Goal: Task Accomplishment & Management: Complete application form

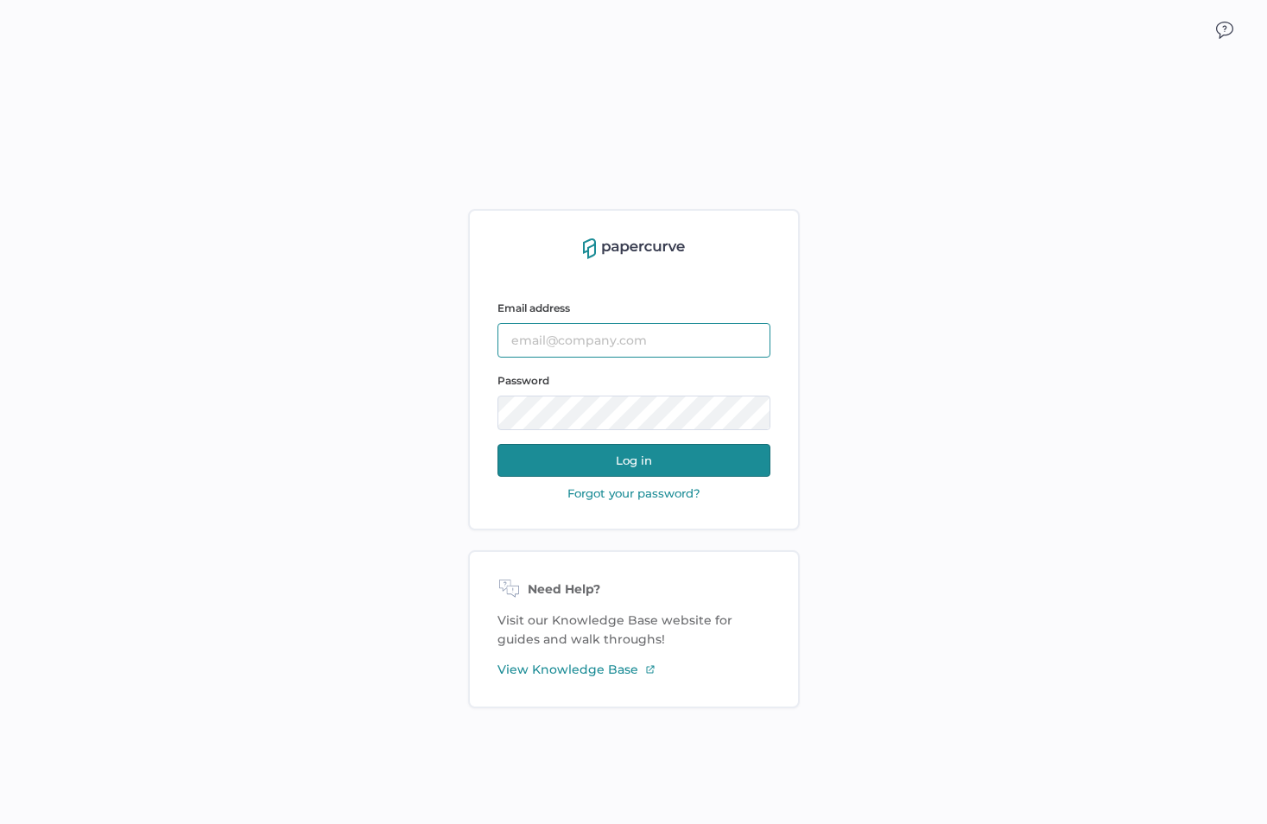
type input "farinoosh.rezai@fresenius-kabi.com"
click at [634, 461] on button "Log in" at bounding box center [634, 460] width 273 height 33
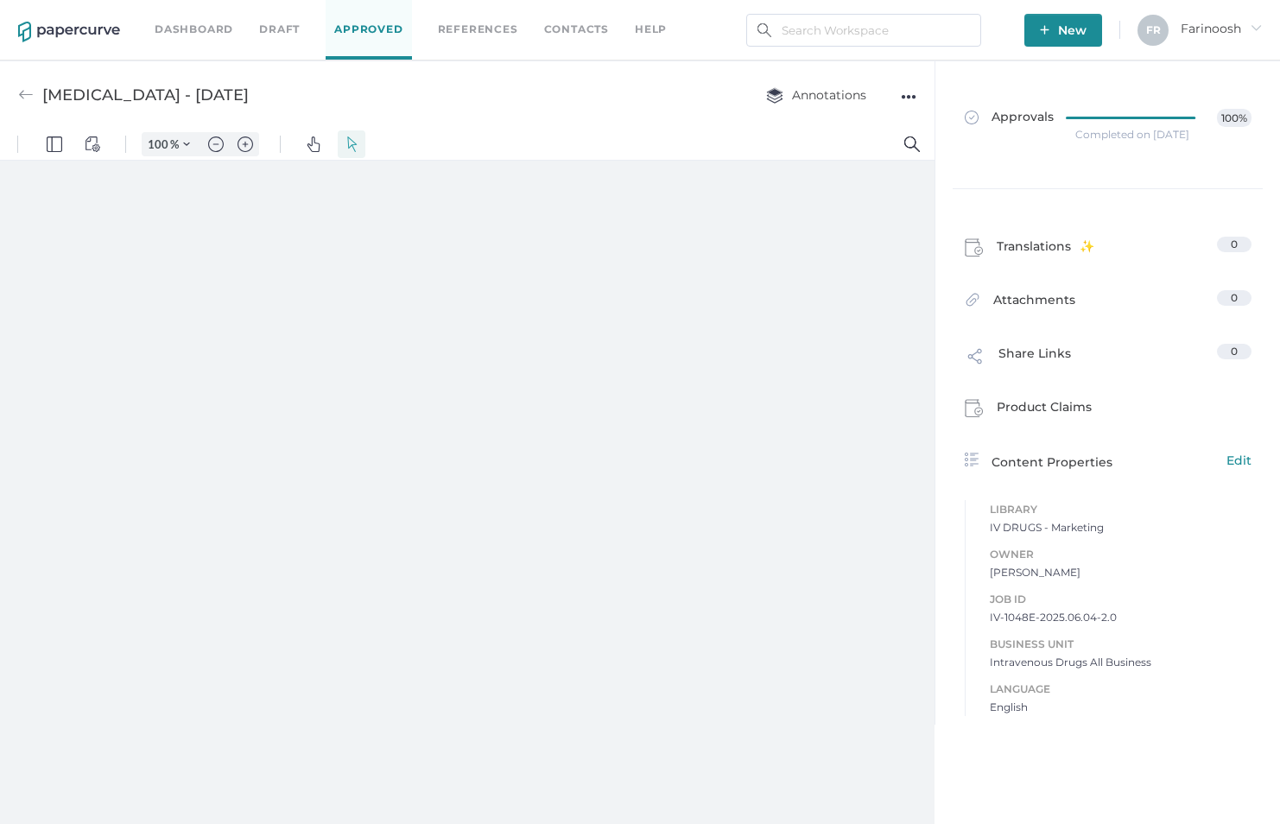
type input "55"
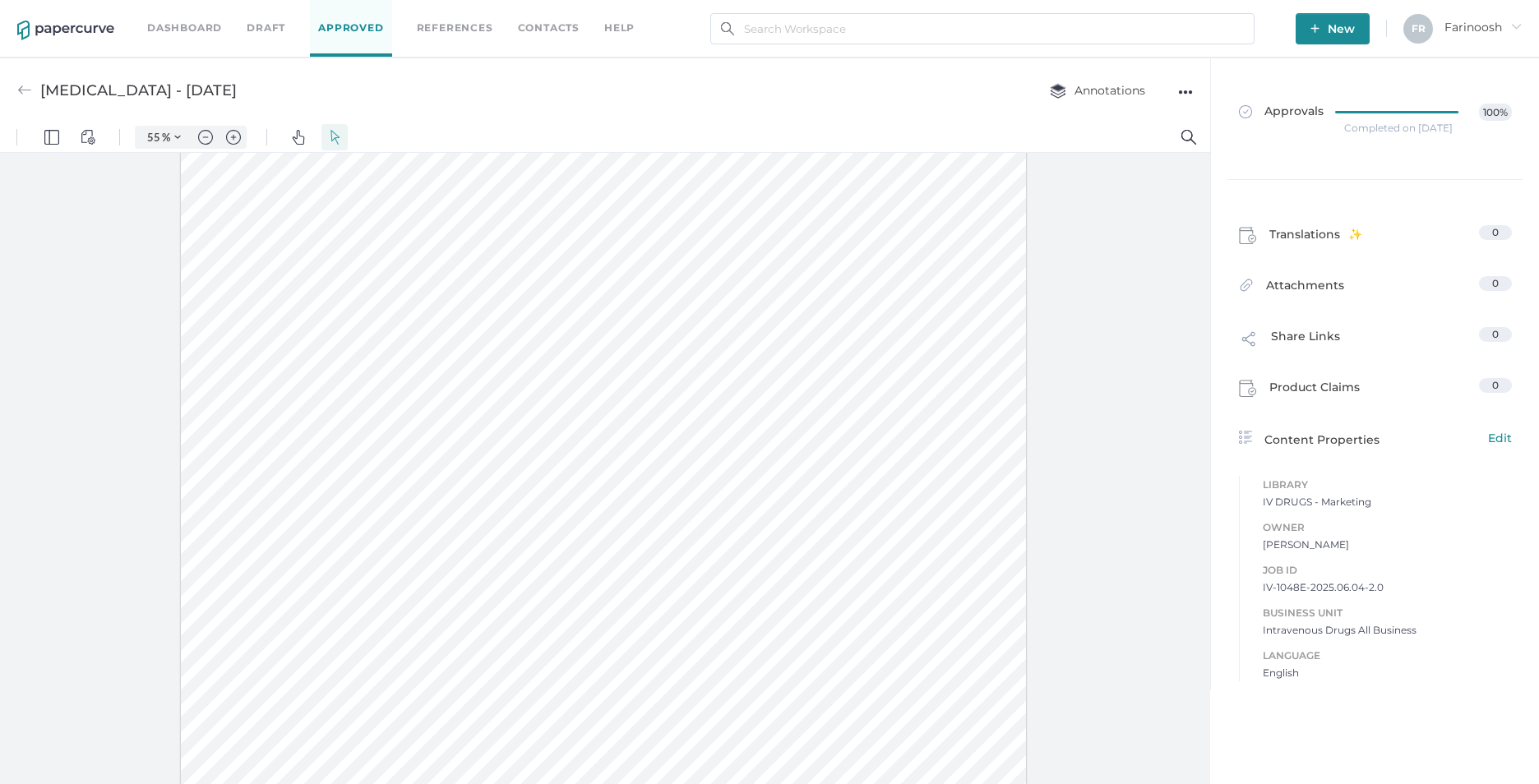
scroll to position [217, 0]
click at [195, 26] on link "Dashboard" at bounding box center [185, 28] width 75 height 18
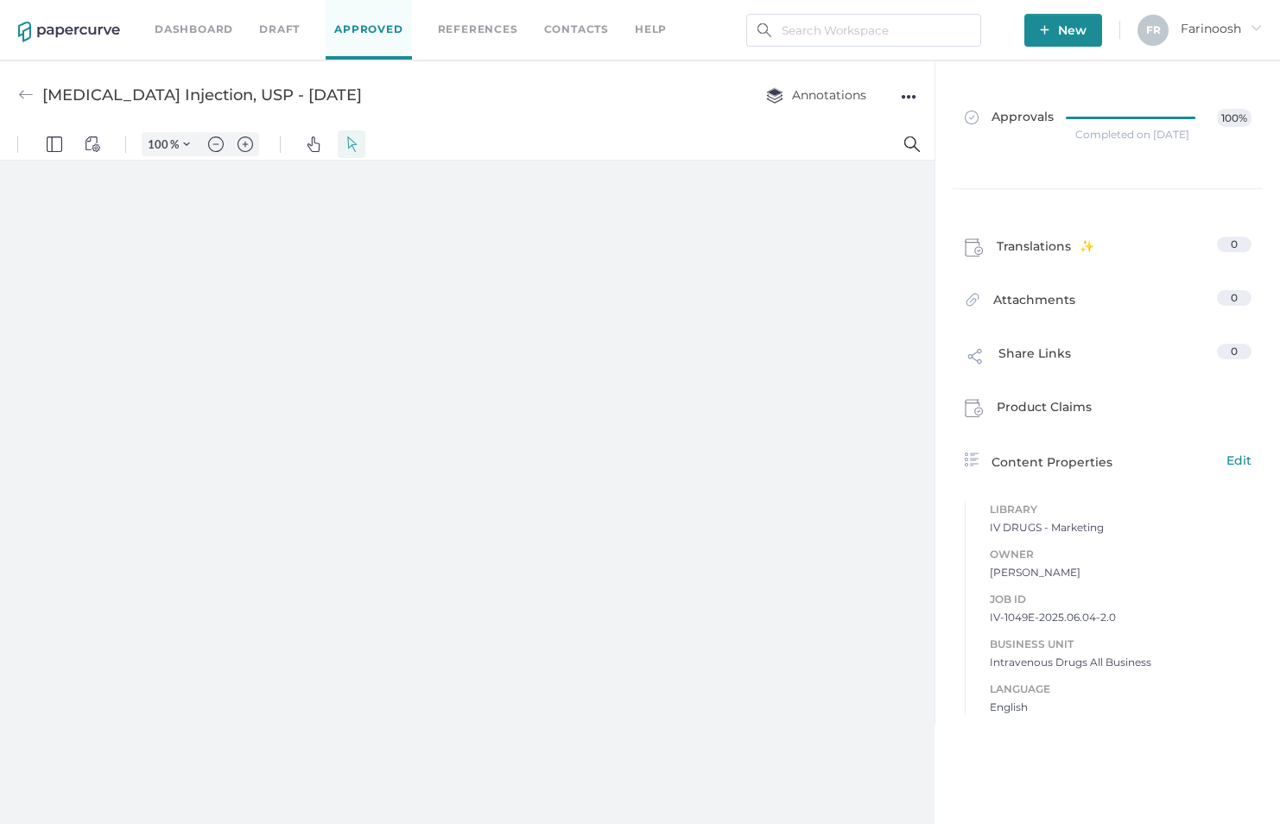
type input "55"
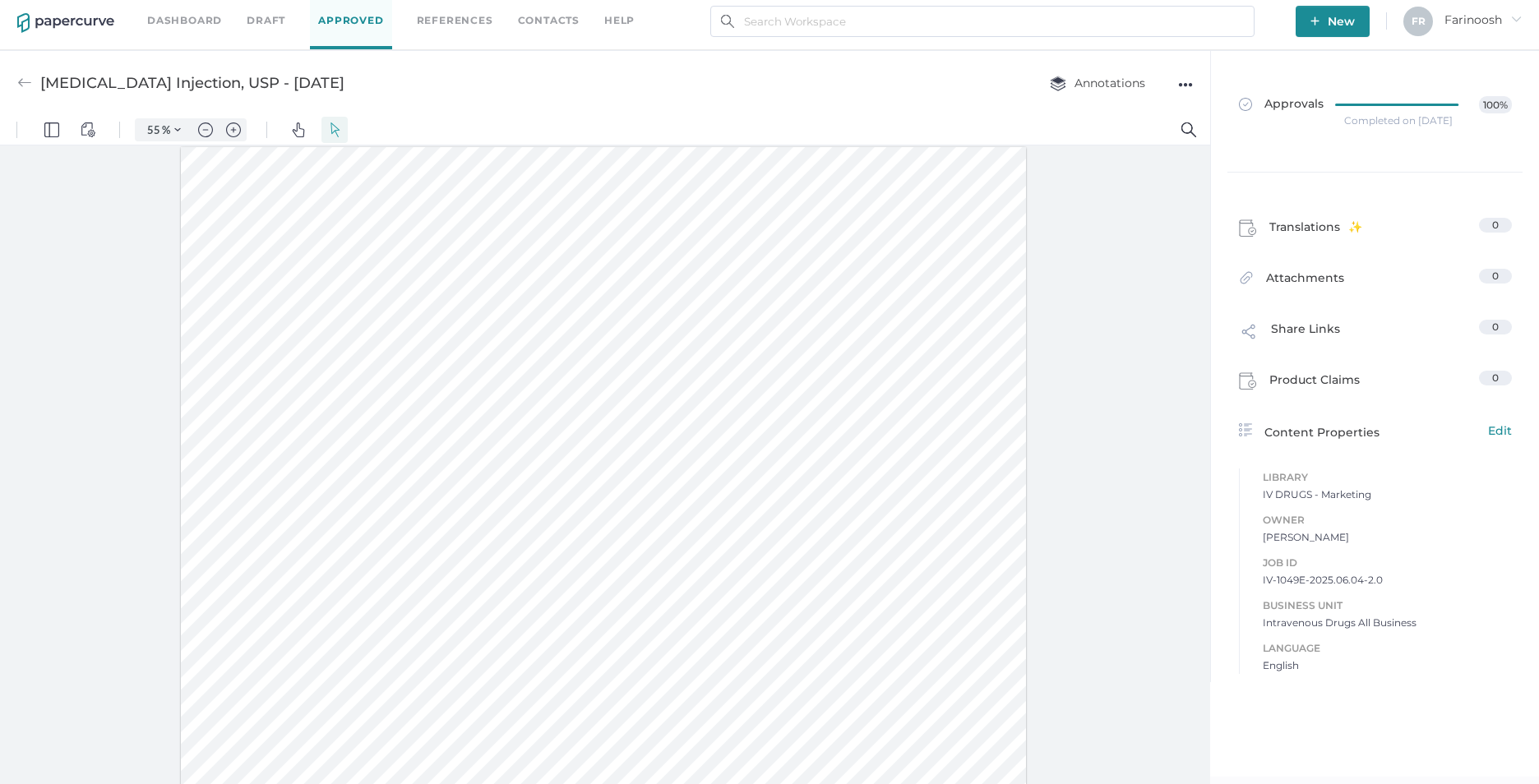
click at [1185, 78] on div "●●●" at bounding box center [1186, 85] width 15 height 23
click at [1090, 224] on div at bounding box center [605, 464] width 1211 height 638
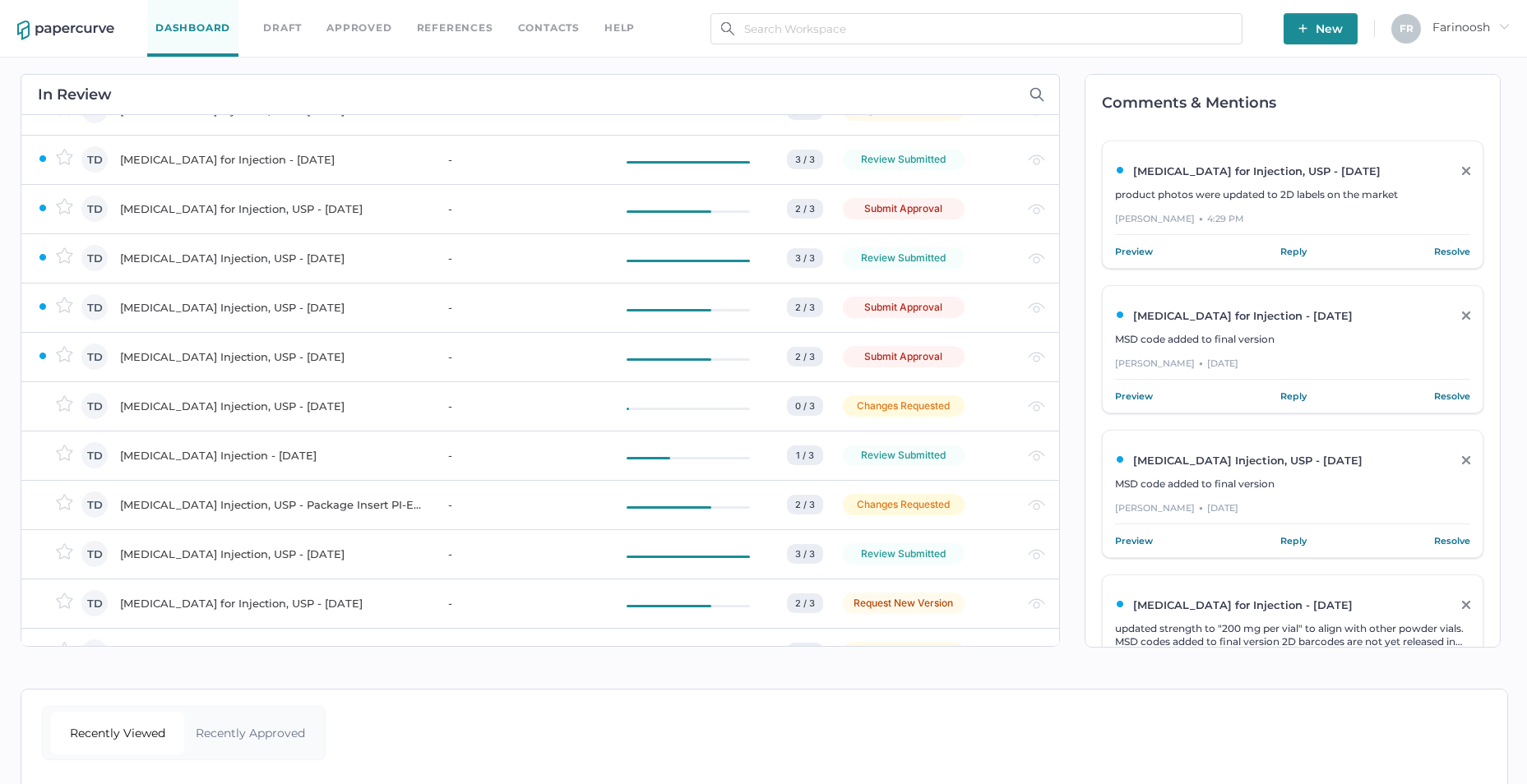
scroll to position [1096, 0]
click at [245, 355] on div "[MEDICAL_DATA] Injection, USP - [DATE]" at bounding box center [274, 357] width 308 height 20
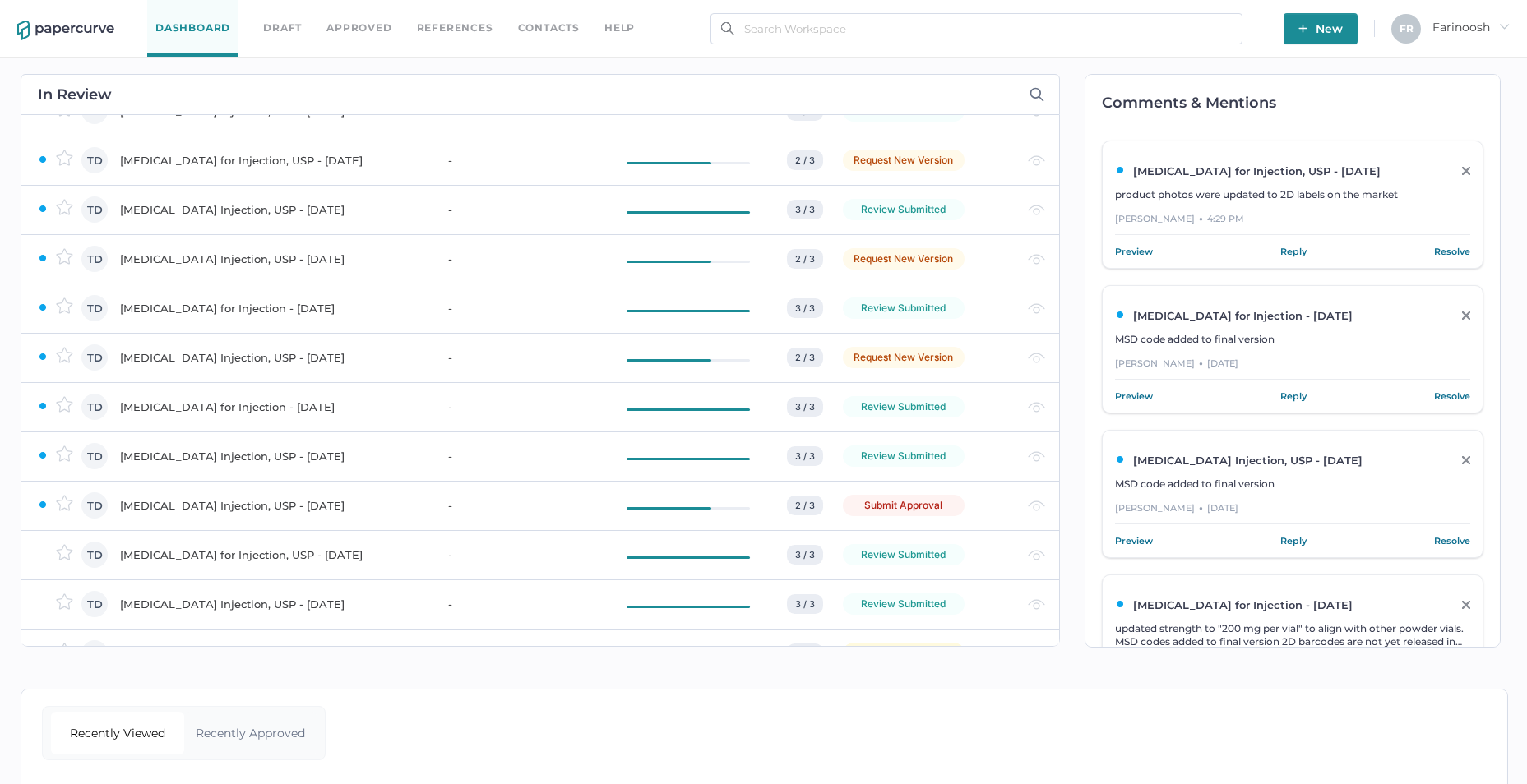
scroll to position [932, 0]
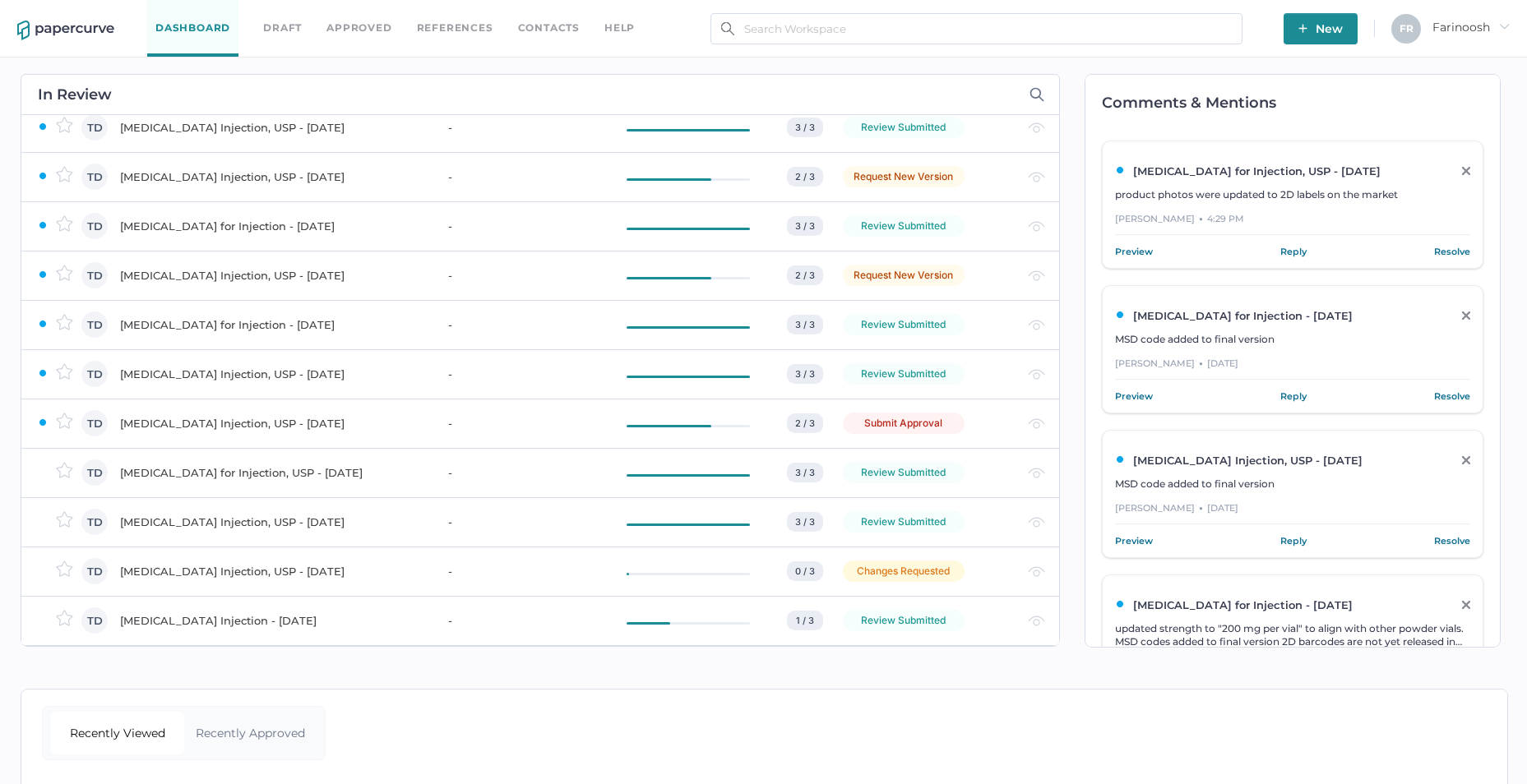
click at [234, 421] on div "Etomidate Injection, USP - APR 26, 2023" at bounding box center [274, 422] width 308 height 20
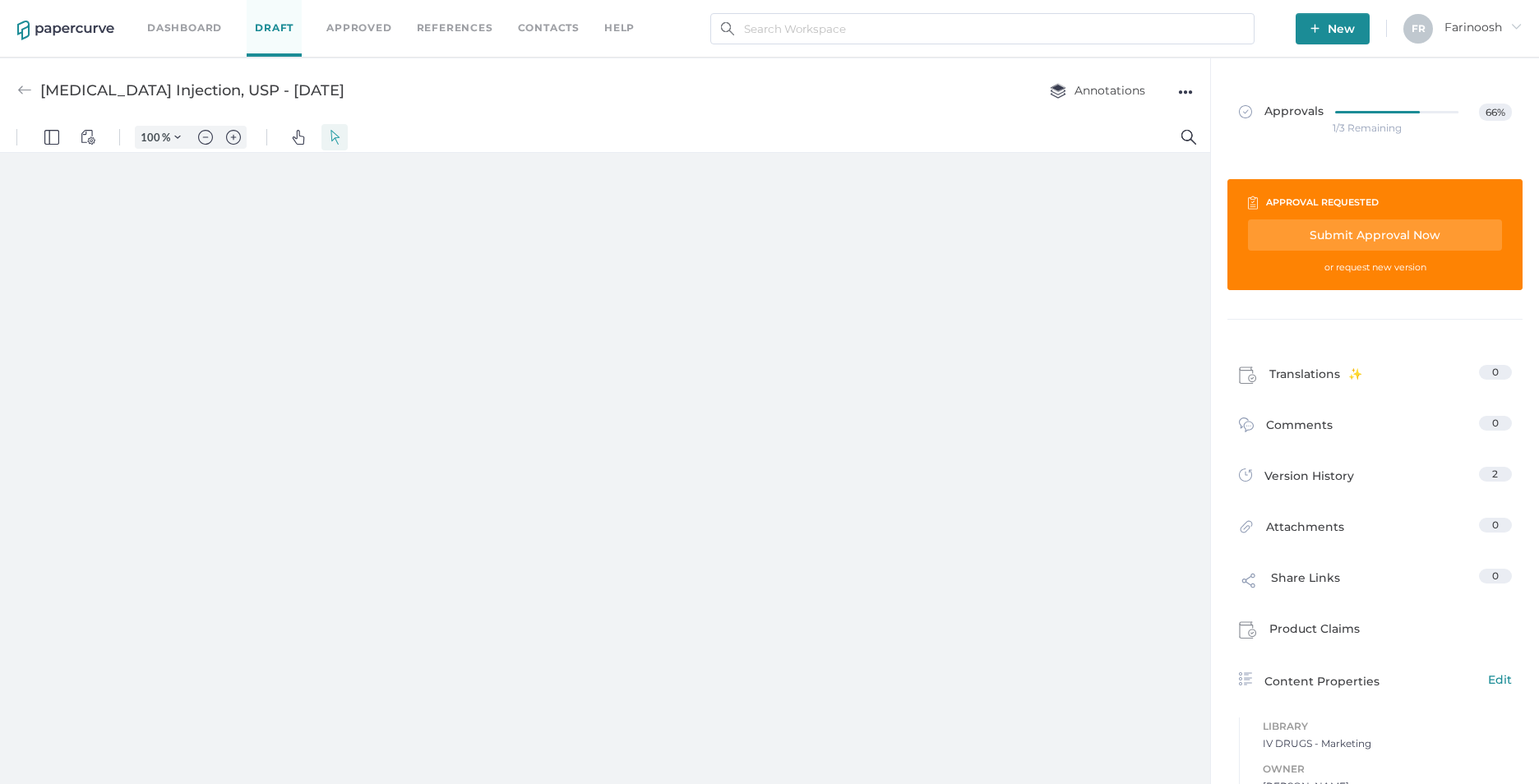
type input "55"
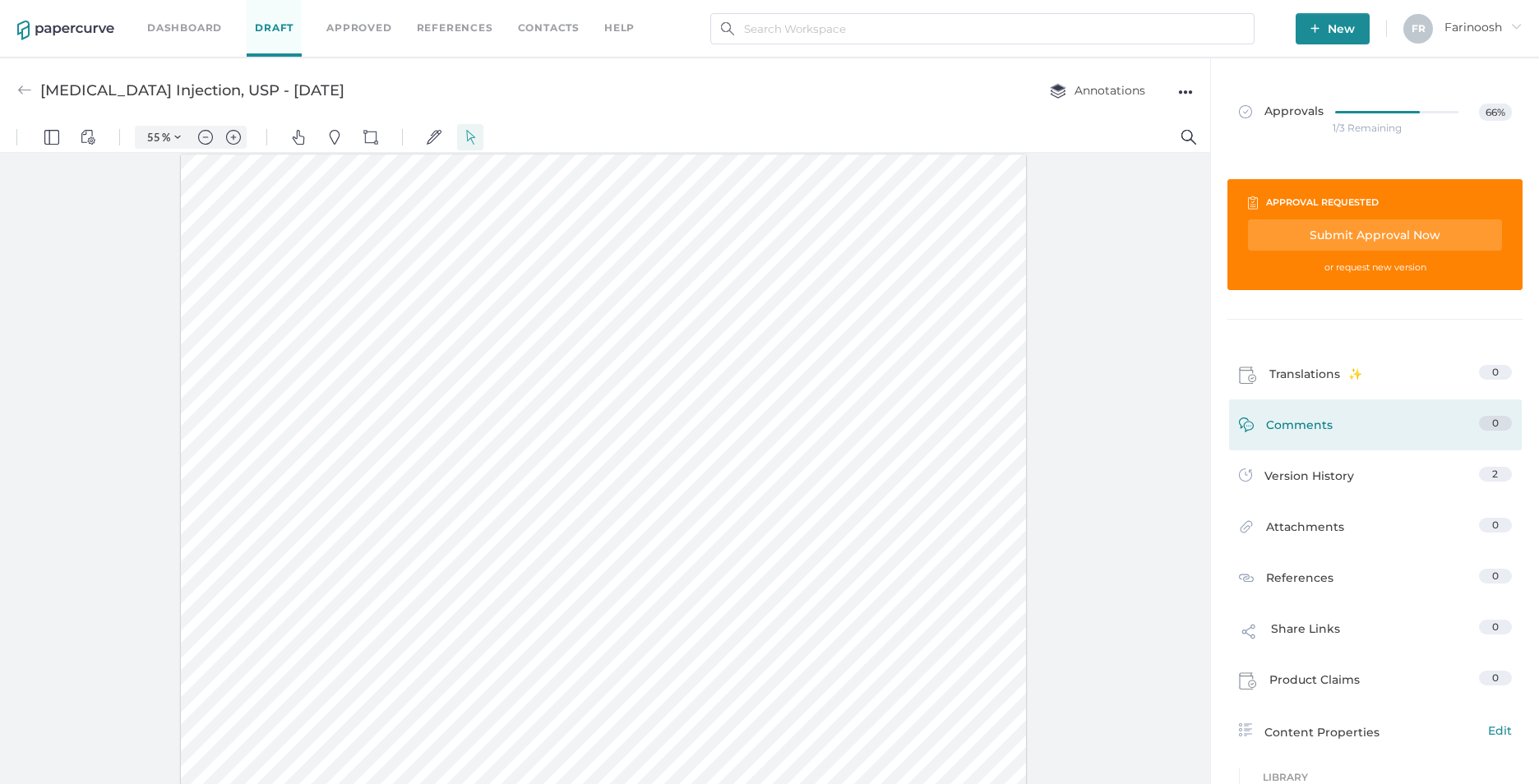
click at [1326, 422] on link "Comments 0" at bounding box center [1375, 428] width 273 height 26
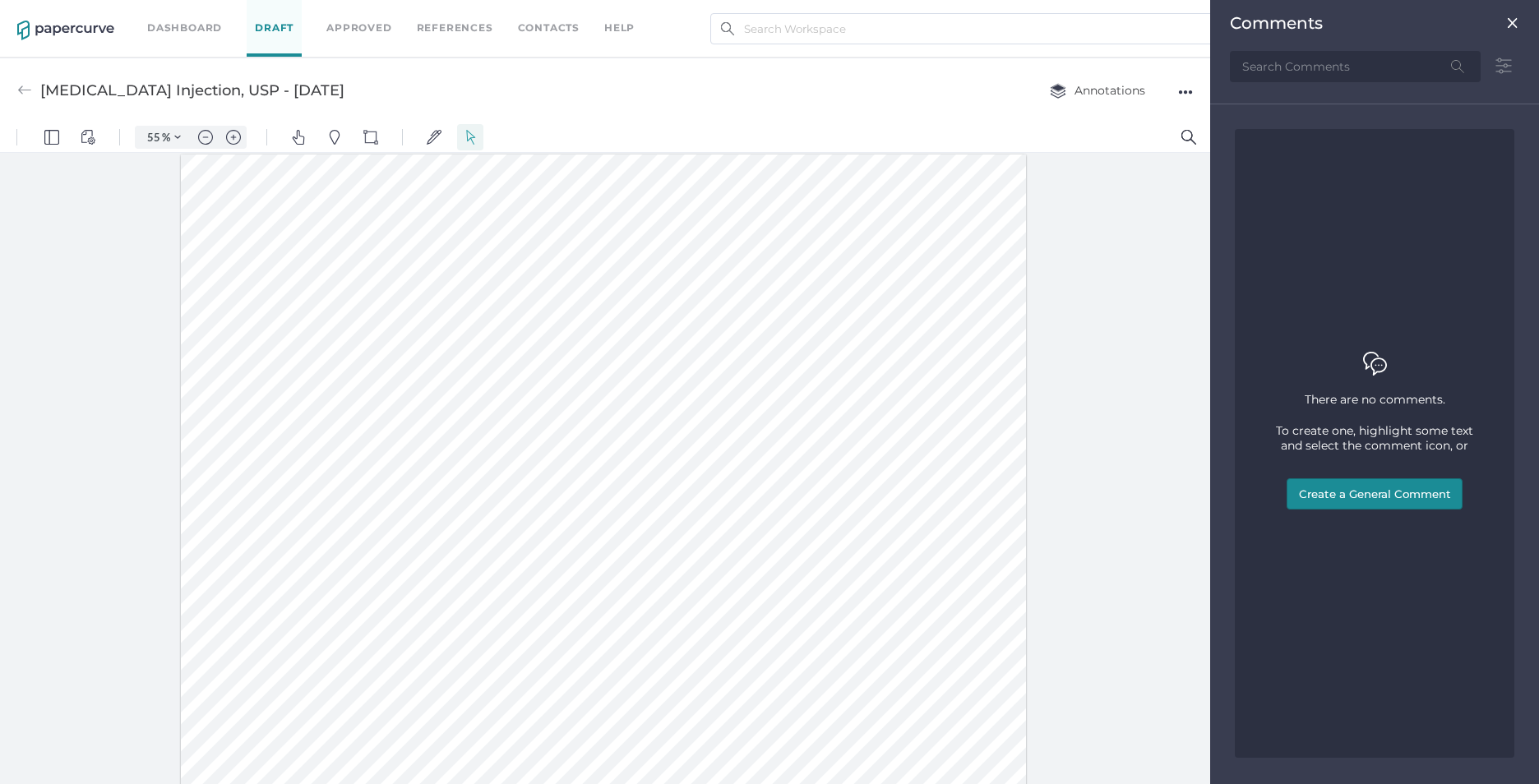
scroll to position [8, 0]
click at [1152, 385] on div at bounding box center [605, 464] width 1211 height 638
click at [356, 520] on div at bounding box center [603, 685] width 845 height 1346
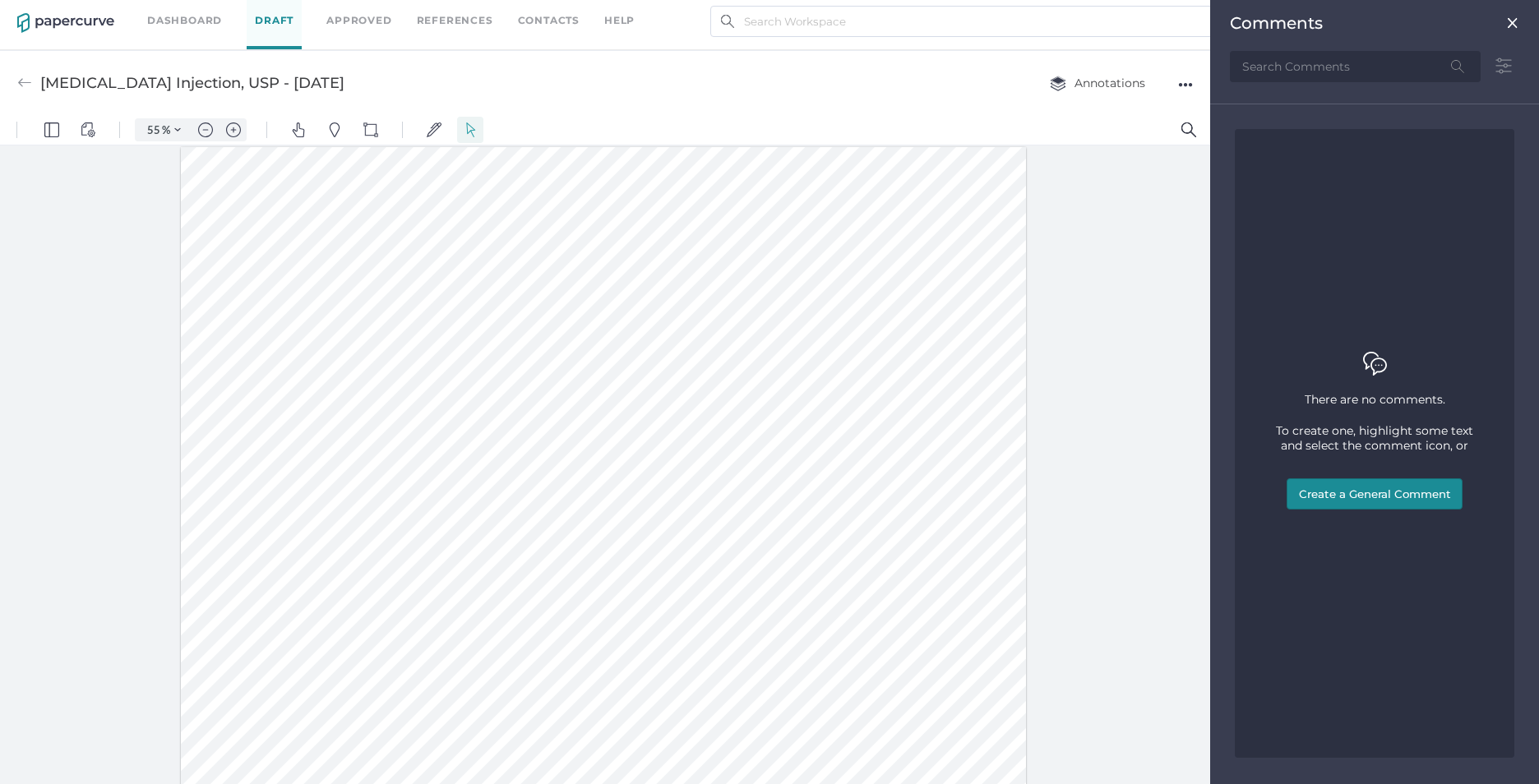
click at [1514, 17] on img at bounding box center [1512, 23] width 13 height 13
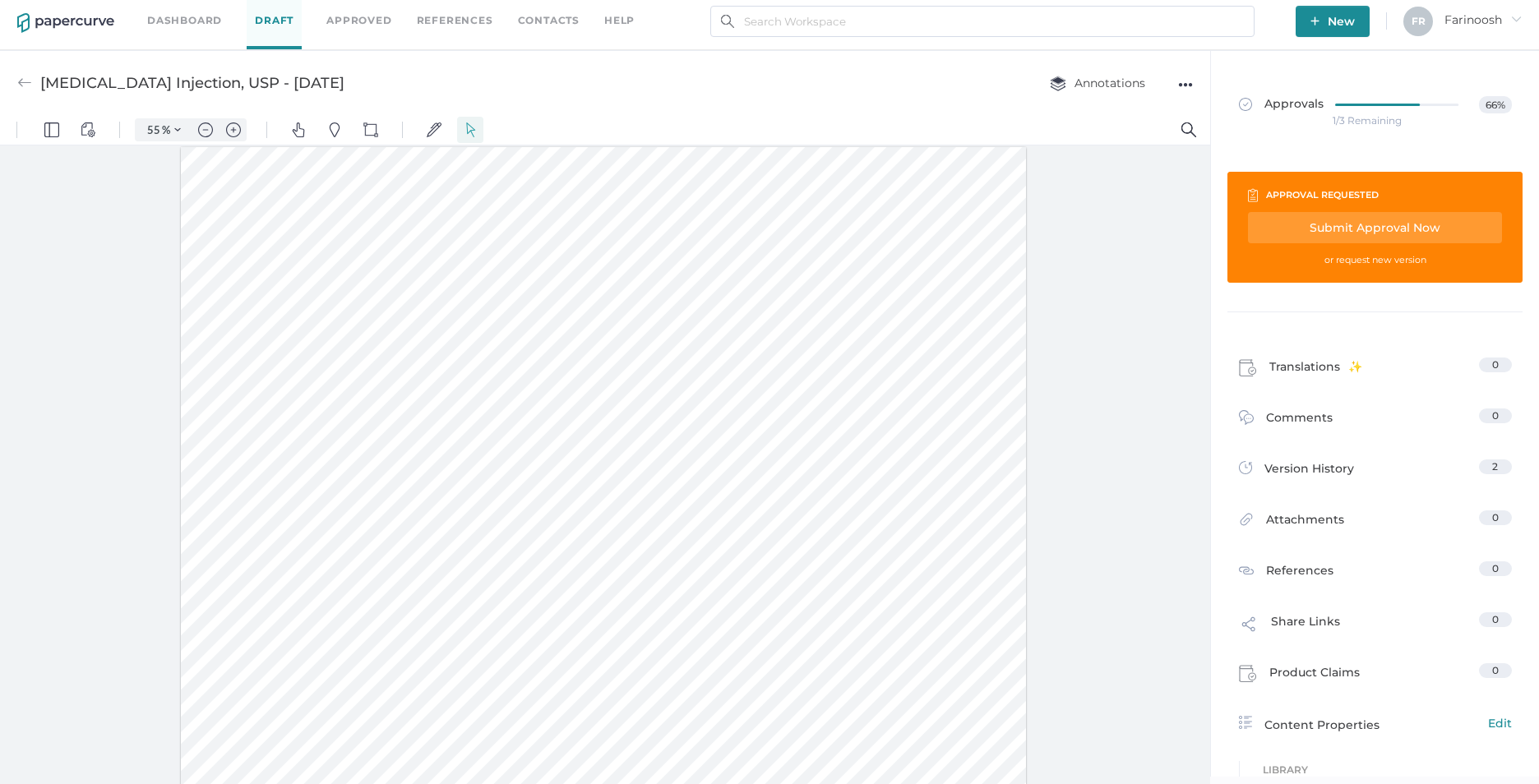
click at [1326, 221] on div "Submit Approval Now" at bounding box center [1374, 227] width 254 height 31
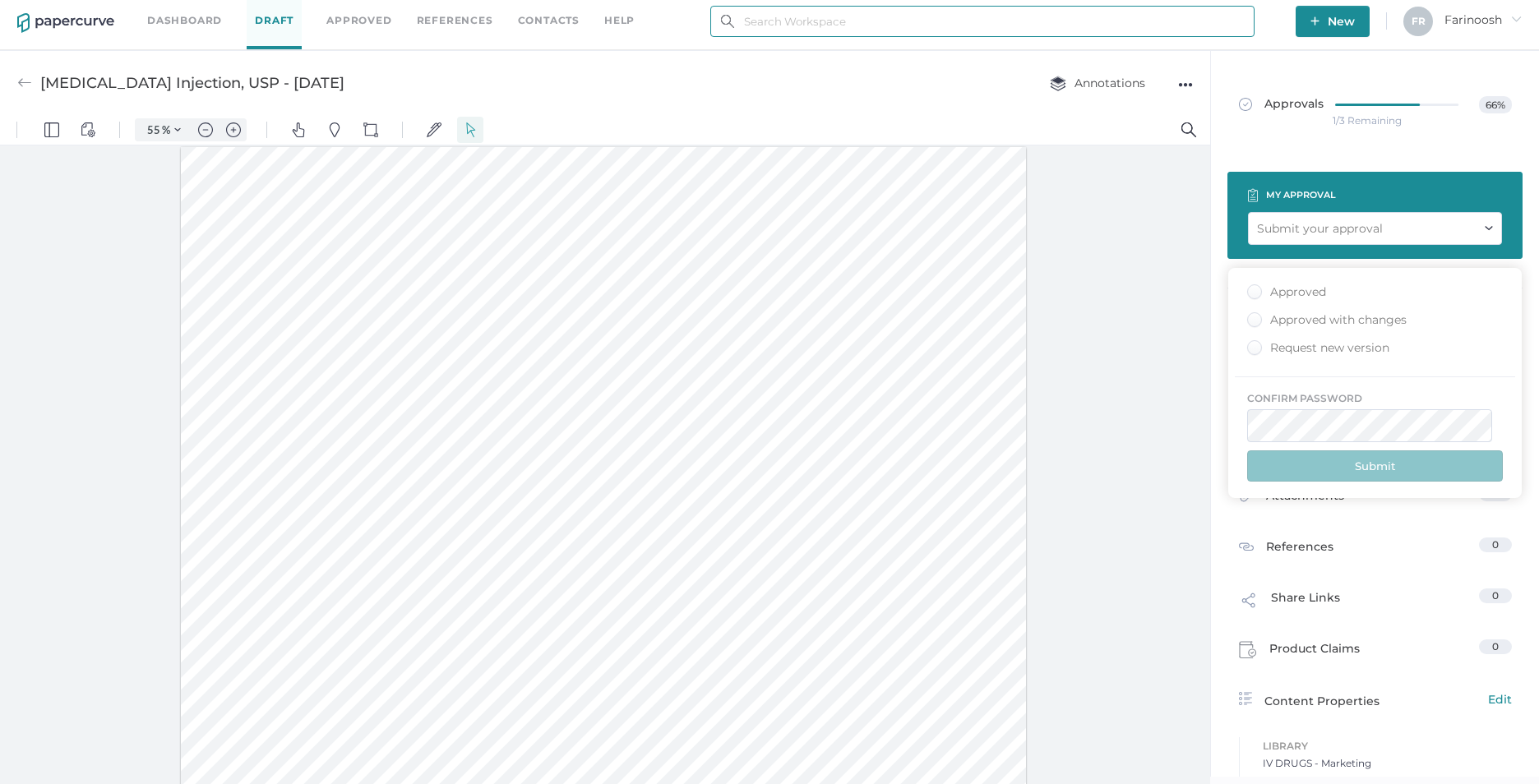
type input "[EMAIL_ADDRESS][DOMAIN_NAME]"
click at [1257, 294] on div "Approved" at bounding box center [1286, 292] width 79 height 15
click at [1252, 286] on input "Approved" at bounding box center [1252, 286] width 0 height 0
click at [1373, 469] on button "Submit" at bounding box center [1374, 465] width 256 height 31
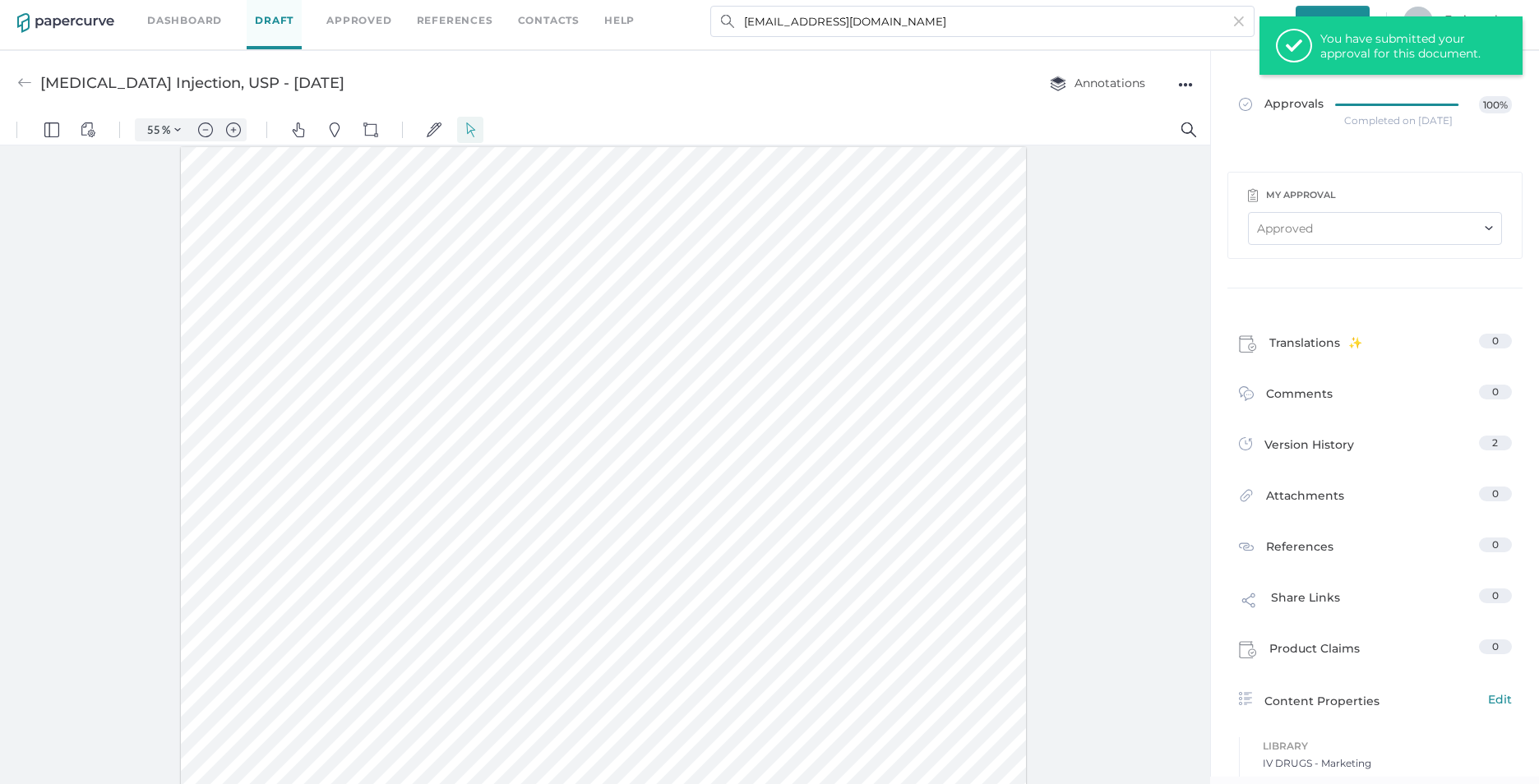
click at [176, 20] on link "Dashboard" at bounding box center [185, 20] width 75 height 18
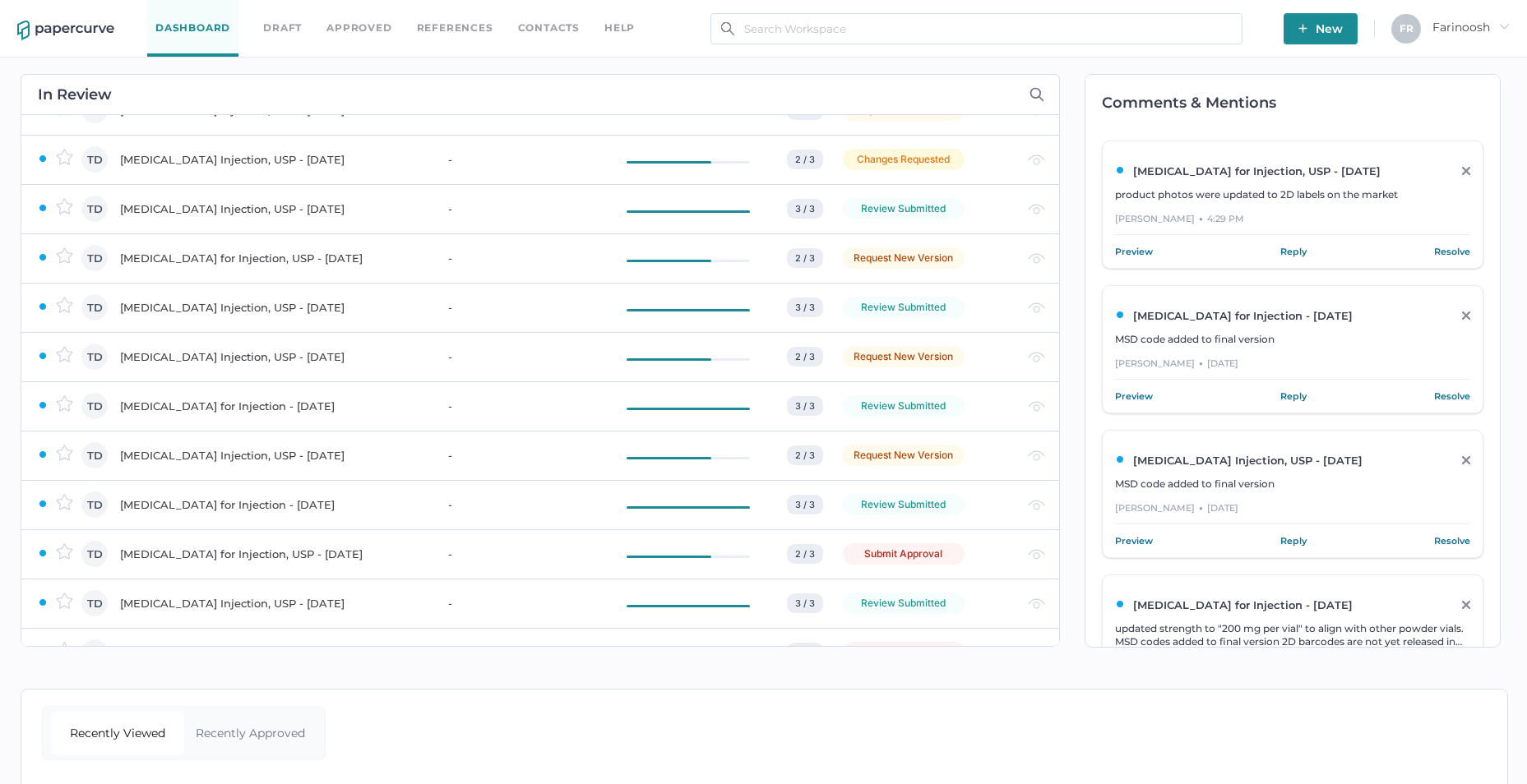
scroll to position [904, 0]
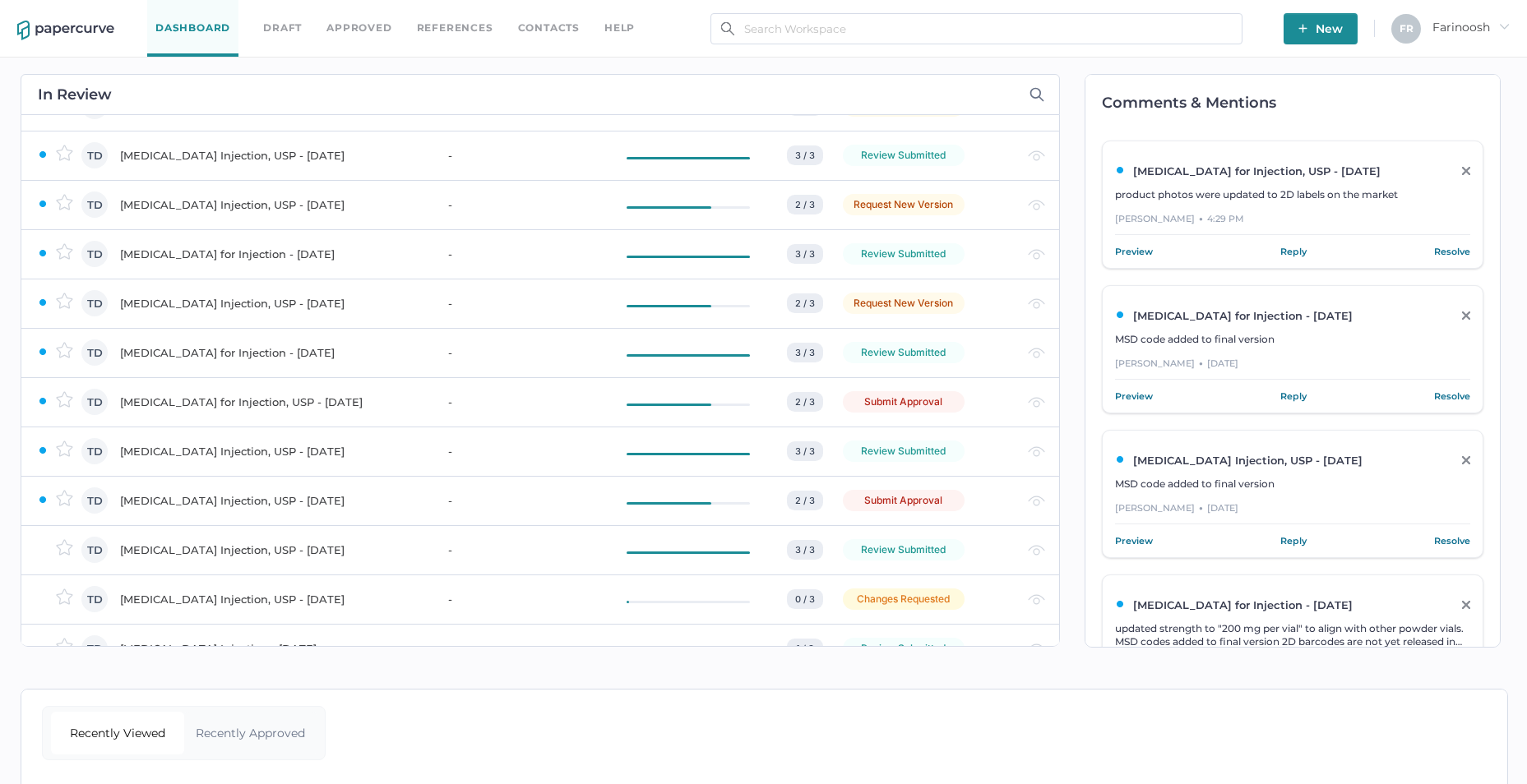
click at [279, 397] on div "Bleomycin for Injection, USP - June 1, 2016" at bounding box center [274, 402] width 308 height 20
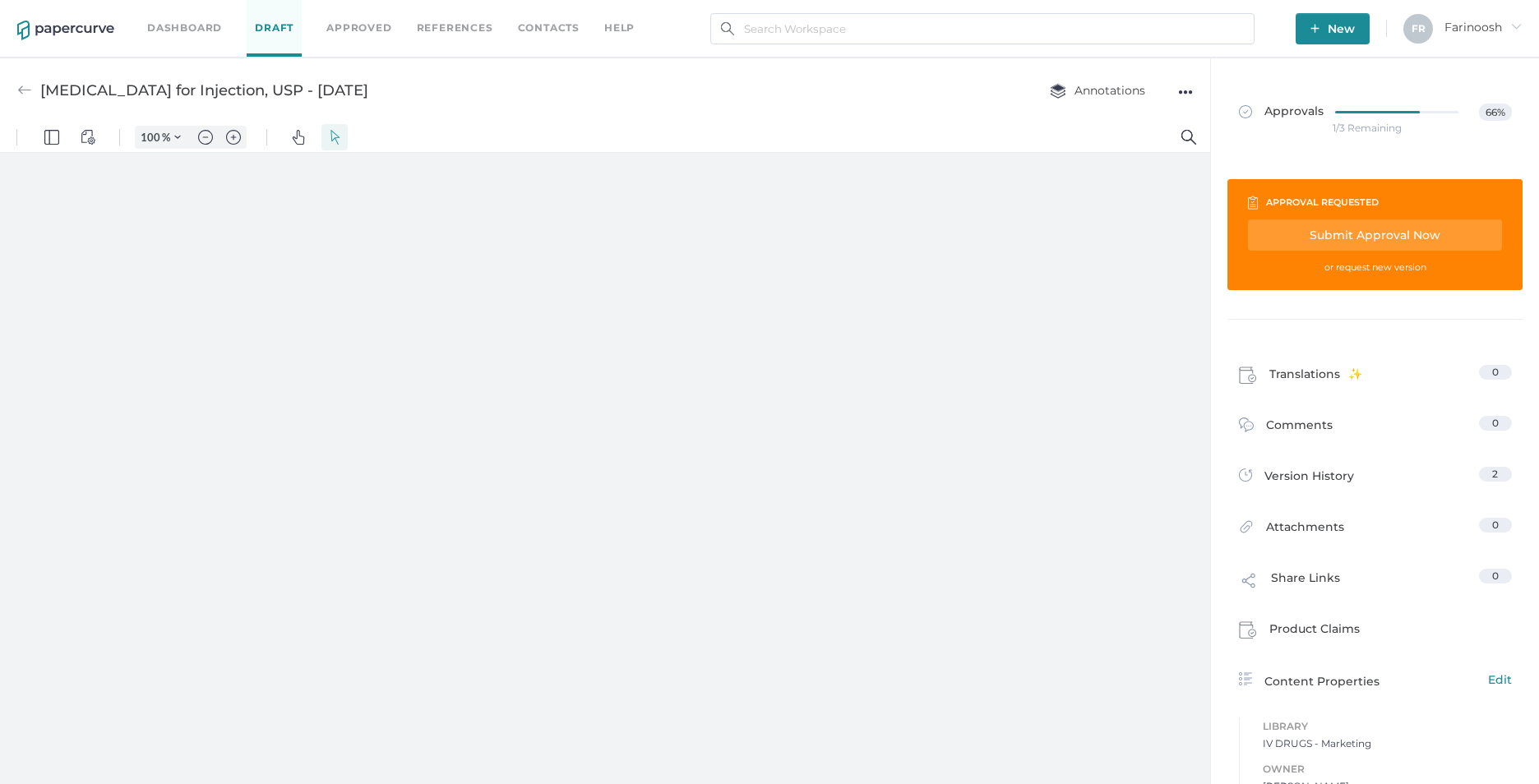
type input "55"
click at [1393, 232] on div "Submit Approval Now" at bounding box center [1374, 235] width 254 height 31
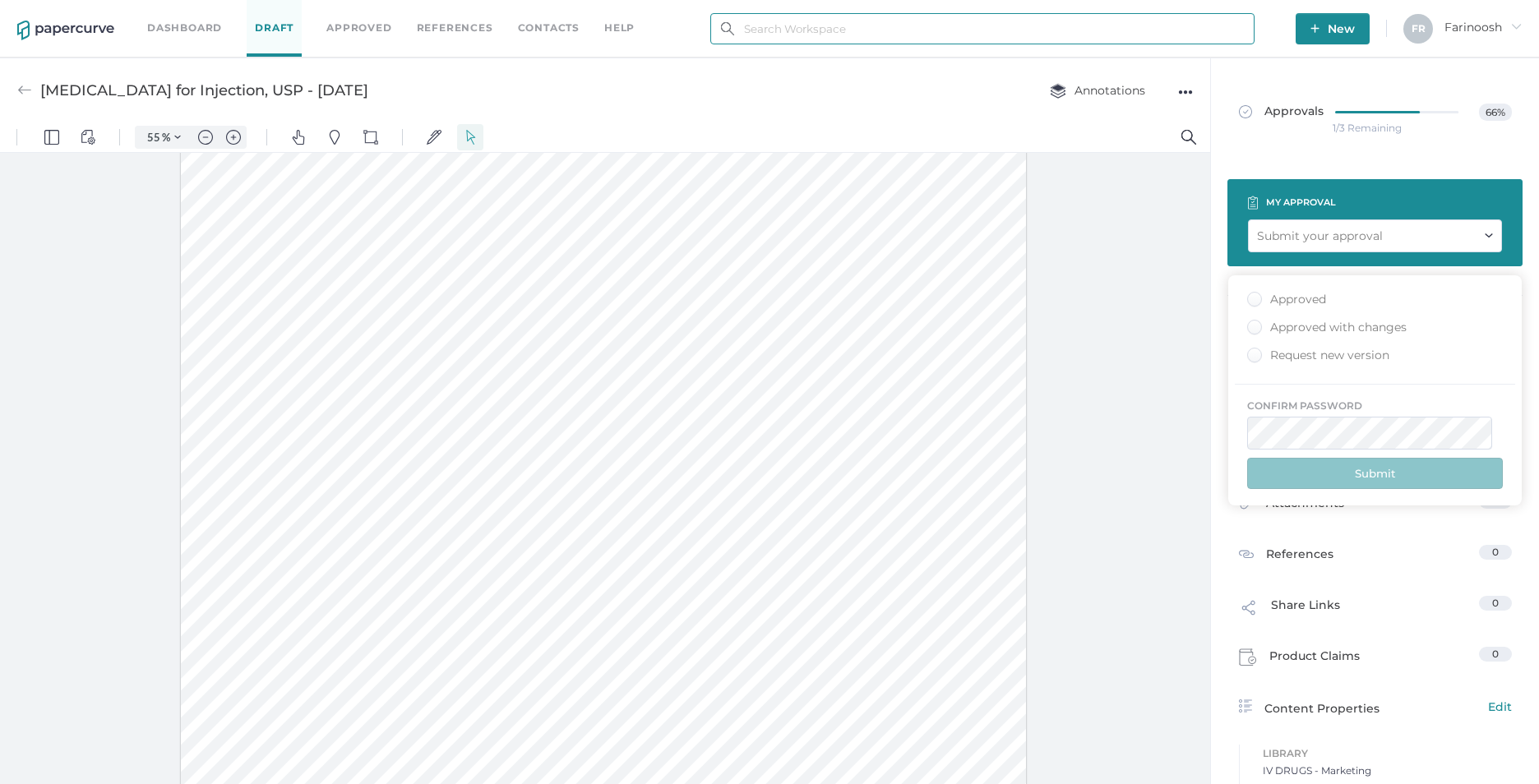
type input "[EMAIL_ADDRESS][DOMAIN_NAME]"
click at [1253, 298] on div "Approved" at bounding box center [1286, 300] width 79 height 15
click at [1252, 294] on input "Approved" at bounding box center [1252, 294] width 0 height 0
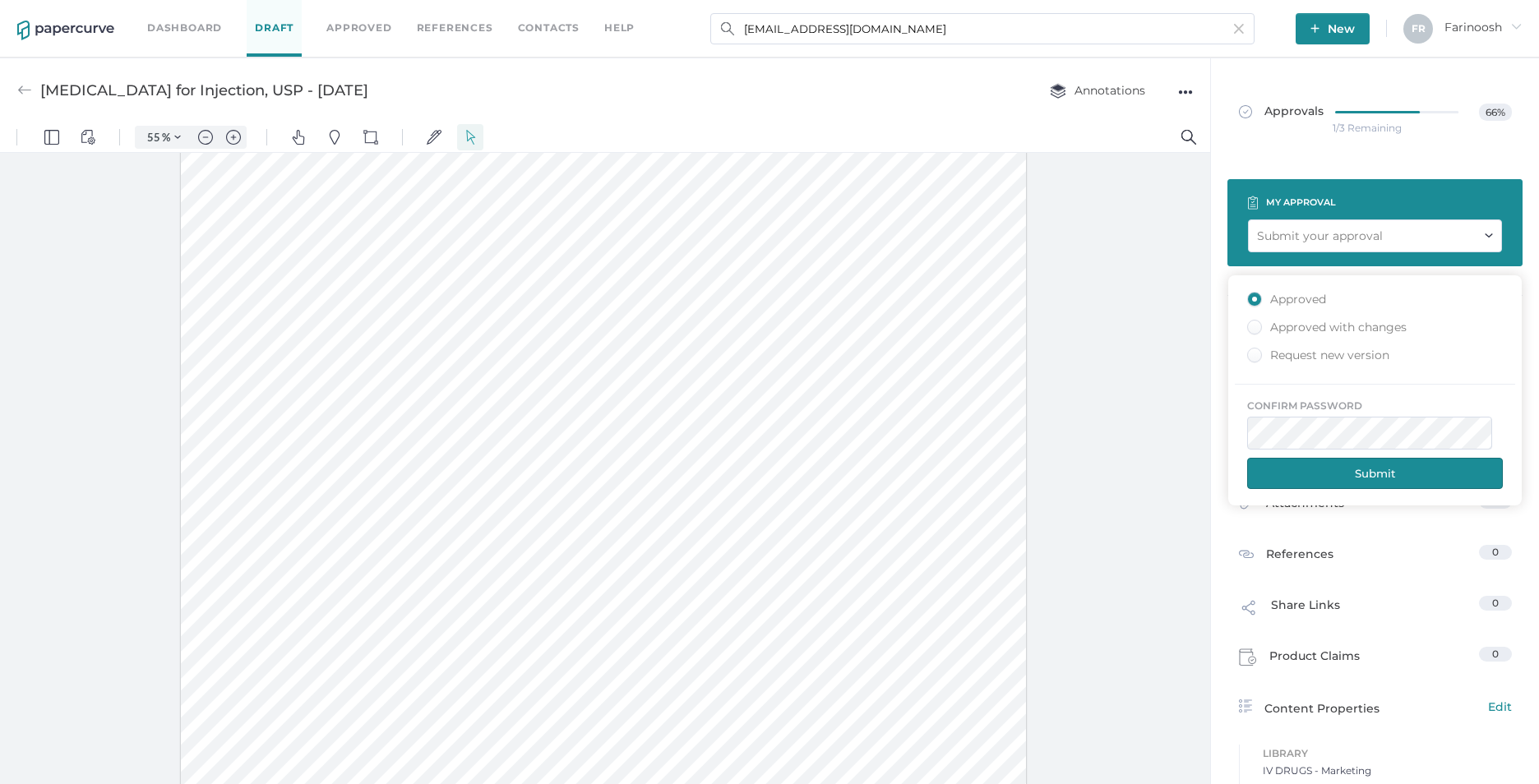
click at [1353, 476] on button "Submit" at bounding box center [1374, 473] width 256 height 31
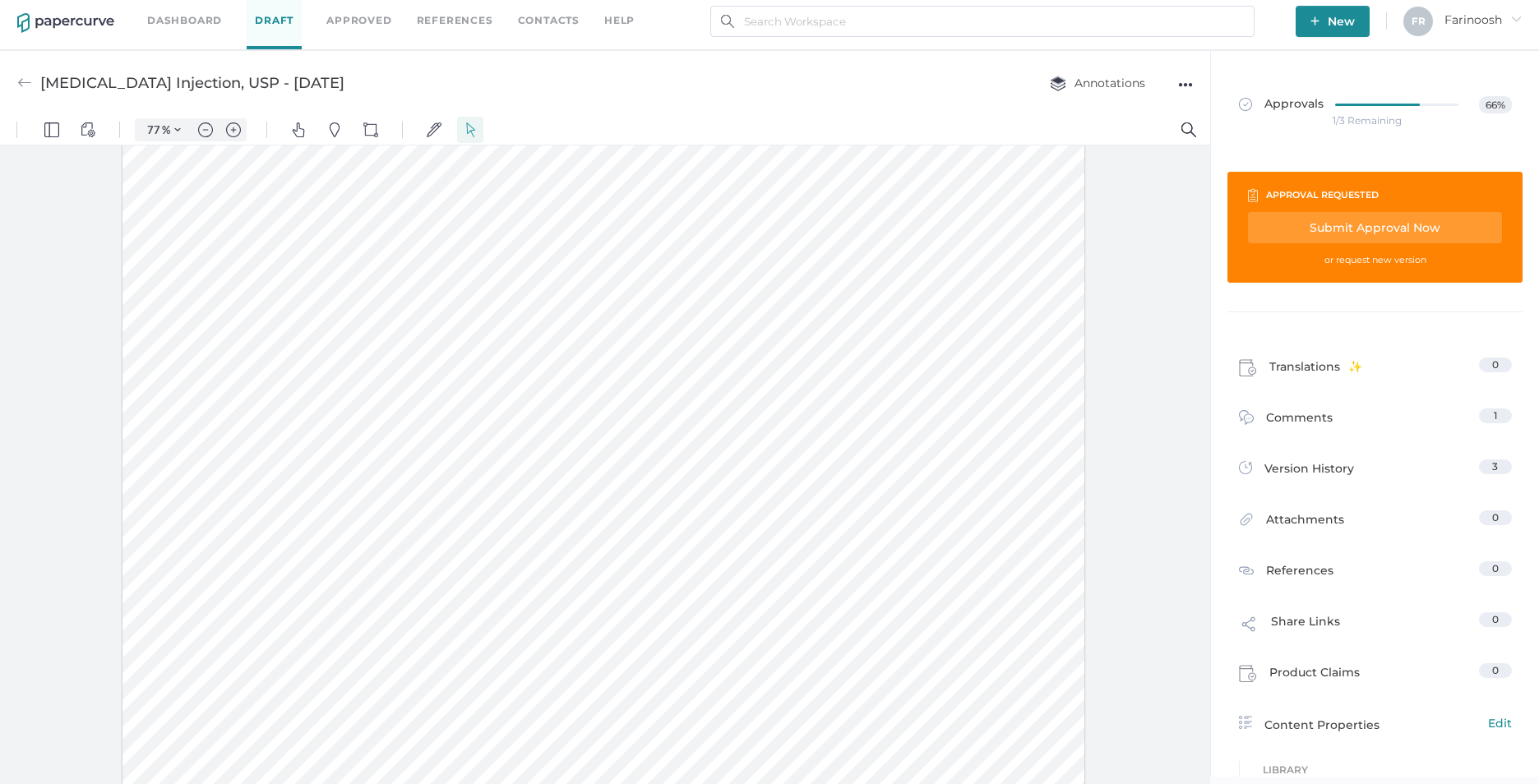
scroll to position [806, 0]
type input "85"
click at [1348, 226] on div "Submit Approval Now" at bounding box center [1374, 227] width 254 height 31
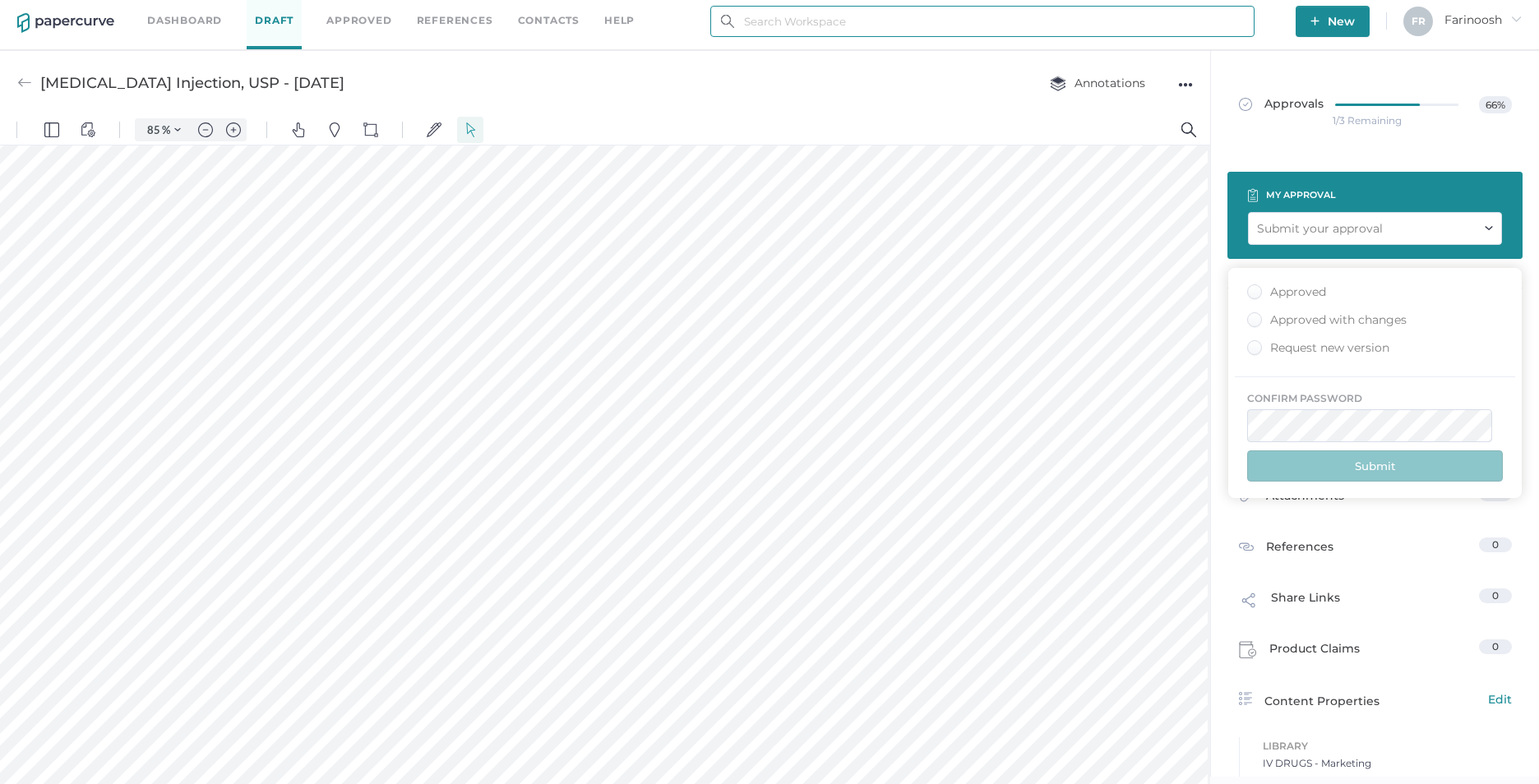
type input "[EMAIL_ADDRESS][DOMAIN_NAME]"
drag, startPoint x: 1255, startPoint y: 292, endPoint x: 1259, endPoint y: 300, distance: 8.9
click at [1254, 292] on div "Approved" at bounding box center [1286, 292] width 79 height 15
click at [1252, 286] on input "Approved" at bounding box center [1252, 286] width 0 height 0
click at [1355, 469] on button "Submit" at bounding box center [1374, 465] width 256 height 31
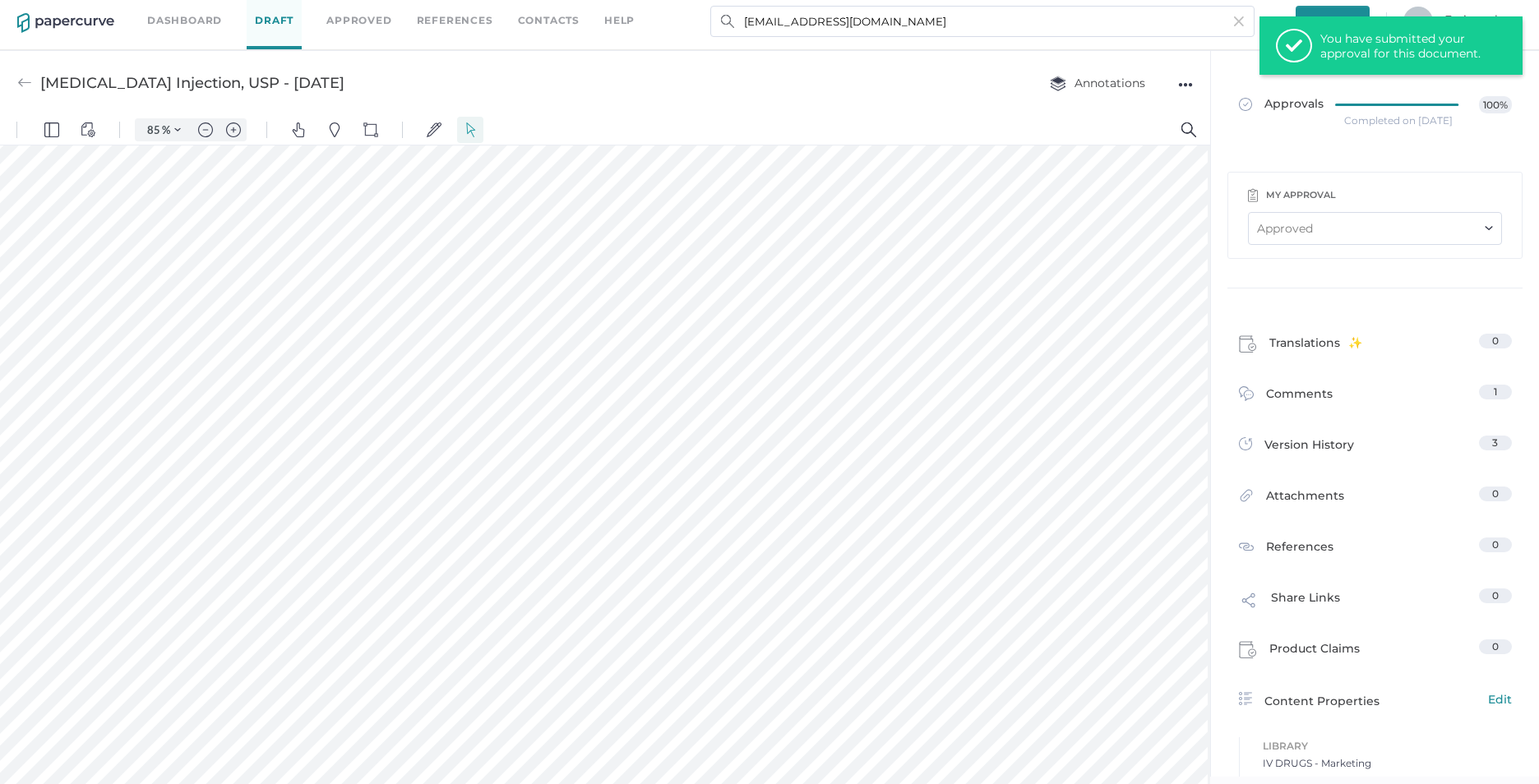
click at [190, 20] on link "Dashboard" at bounding box center [185, 20] width 75 height 18
